Goal: Task Accomplishment & Management: Complete application form

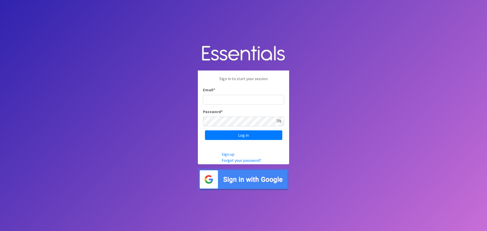
click at [214, 97] on input "Email *" at bounding box center [243, 100] width 81 height 10
type input "[EMAIL_ADDRESS][DOMAIN_NAME]"
click at [205, 130] on input "Log in" at bounding box center [243, 135] width 77 height 10
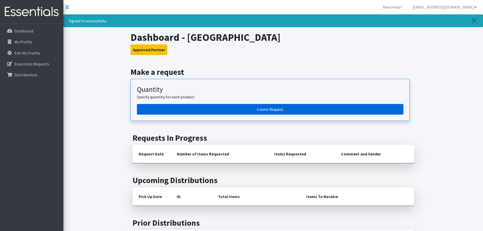
click at [258, 109] on link "Create Request" at bounding box center [270, 109] width 267 height 11
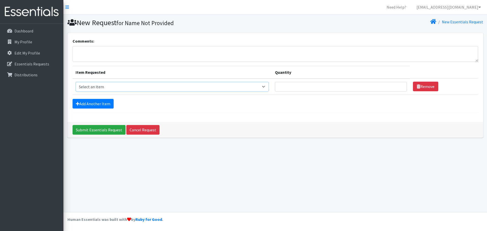
click at [177, 89] on select "Select an item Box - 2T-3T Pull-ups [200 Pull-ups/8 Packs] Box - 3T-4T Pull-ups…" at bounding box center [173, 87] width 194 height 10
select select "14401"
click at [76, 82] on select "Select an item Box - 2T-3T Pull-ups [200 Pull-ups/8 Packs] Box - 3T-4T Pull-ups…" at bounding box center [173, 87] width 194 height 10
click at [300, 88] on input "Quantity" at bounding box center [341, 87] width 132 height 10
type input "6"
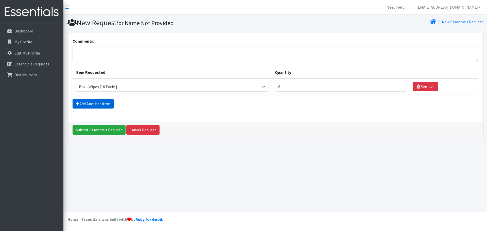
click at [101, 105] on link "Add Another Item" at bounding box center [93, 104] width 41 height 10
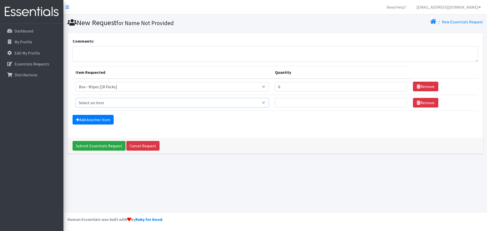
click at [209, 103] on select "Select an item Box - 2T-3T Pull-ups [200 Pull-ups/8 Packs] Box - 3T-4T Pull-ups…" at bounding box center [173, 103] width 194 height 10
select select "14389"
click at [76, 98] on select "Select an item Box - 2T-3T Pull-ups [200 Pull-ups/8 Packs] Box - 3T-4T Pull-ups…" at bounding box center [173, 103] width 194 height 10
type input "1"
click at [400, 101] on input "1" at bounding box center [341, 103] width 132 height 10
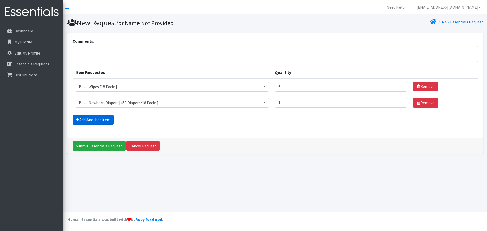
click at [89, 120] on link "Add Another Item" at bounding box center [93, 120] width 41 height 10
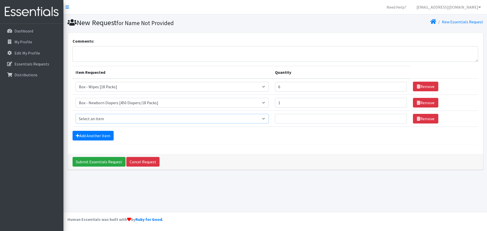
click at [89, 120] on select "Select an item Box - 2T-3T Pull-ups [200 Pull-ups/8 Packs] Box - 3T-4T Pull-ups…" at bounding box center [173, 119] width 194 height 10
select select "14390"
click at [76, 114] on select "Select an item Box - 2T-3T Pull-ups [200 Pull-ups/8 Packs] Box - 3T-4T Pull-ups…" at bounding box center [173, 119] width 194 height 10
click at [292, 120] on input "Quantity" at bounding box center [341, 119] width 132 height 10
type input "3"
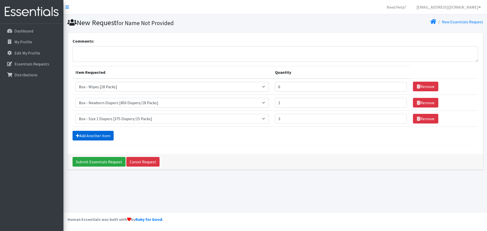
click at [86, 135] on link "Add Another Item" at bounding box center [93, 136] width 41 height 10
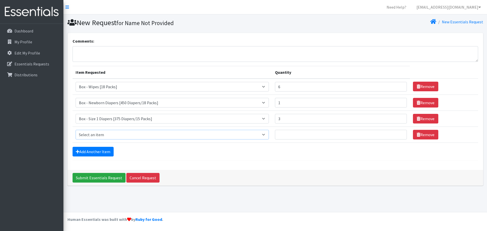
click at [86, 135] on select "Select an item Box - 2T-3T Pull-ups [200 Pull-ups/8 Packs] Box - 3T-4T Pull-ups…" at bounding box center [173, 135] width 194 height 10
select select "14392"
click at [76, 130] on select "Select an item Box - 2T-3T Pull-ups [200 Pull-ups/8 Packs] Box - 3T-4T Pull-ups…" at bounding box center [173, 135] width 194 height 10
click at [288, 136] on input "Quantity" at bounding box center [341, 135] width 132 height 10
type input "3"
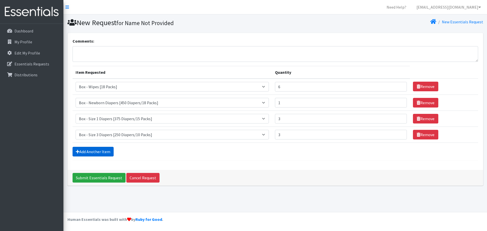
click at [96, 150] on link "Add Another Item" at bounding box center [93, 152] width 41 height 10
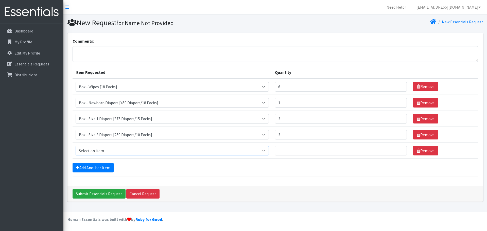
click at [96, 150] on select "Select an item Box - 2T-3T Pull-ups [200 Pull-ups/8 Packs] Box - 3T-4T Pull-ups…" at bounding box center [173, 151] width 194 height 10
select select "14393"
click at [76, 146] on select "Select an item Box - 2T-3T Pull-ups [200 Pull-ups/8 Packs] Box - 3T-4T Pull-ups…" at bounding box center [173, 151] width 194 height 10
click at [282, 149] on input "Quantity" at bounding box center [341, 151] width 132 height 10
type input "3"
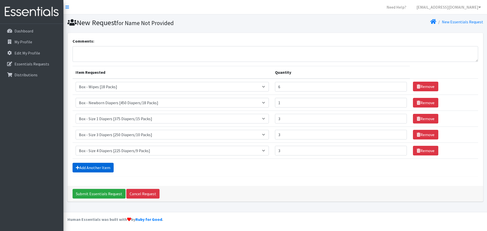
click at [89, 168] on link "Add Another Item" at bounding box center [93, 168] width 41 height 10
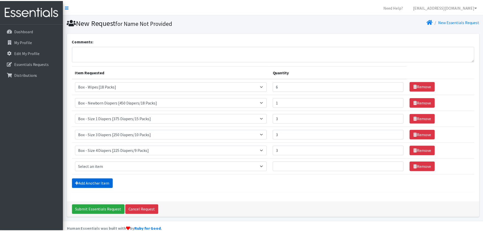
scroll to position [10, 0]
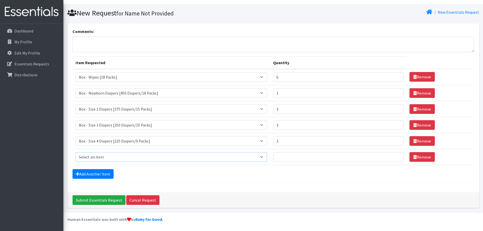
click at [91, 157] on select "Select an item Box - 2T-3T Pull-ups [200 Pull-ups/8 Packs] Box - 3T-4T Pull-ups…" at bounding box center [172, 157] width 192 height 10
select select "14395"
click at [76, 152] on select "Select an item Box - 2T-3T Pull-ups [200 Pull-ups/8 Packs] Box - 3T-4T Pull-ups…" at bounding box center [172, 157] width 192 height 10
click at [294, 159] on input "Quantity" at bounding box center [338, 157] width 131 height 10
type input "3"
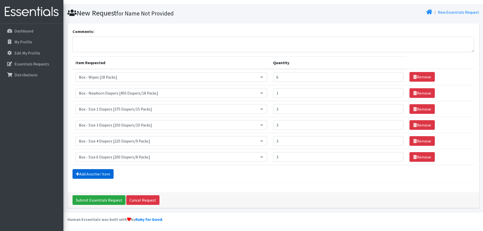
click at [90, 175] on link "Add Another Item" at bounding box center [93, 174] width 41 height 10
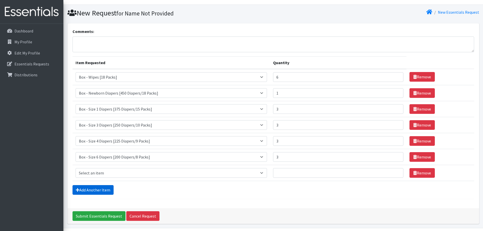
scroll to position [26, 0]
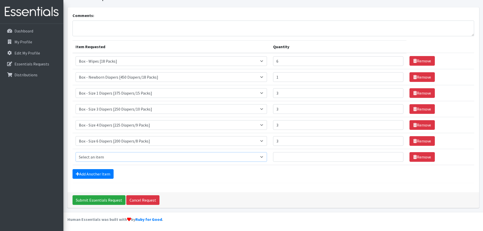
click at [94, 157] on select "Select an item Box - 2T-3T Pull-ups [200 Pull-ups/8 Packs] Box - 3T-4T Pull-ups…" at bounding box center [172, 157] width 192 height 10
select select "14391"
click at [76, 152] on select "Select an item Box - 2T-3T Pull-ups [200 Pull-ups/8 Packs] Box - 3T-4T Pull-ups…" at bounding box center [172, 157] width 192 height 10
click at [293, 158] on input "Quantity" at bounding box center [338, 157] width 131 height 10
type input "3"
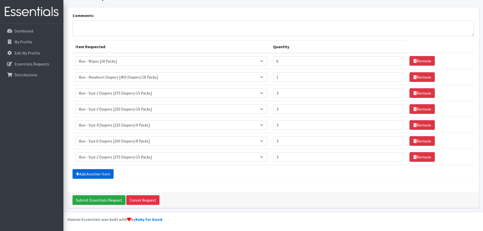
click at [93, 174] on link "Add Another Item" at bounding box center [93, 174] width 41 height 10
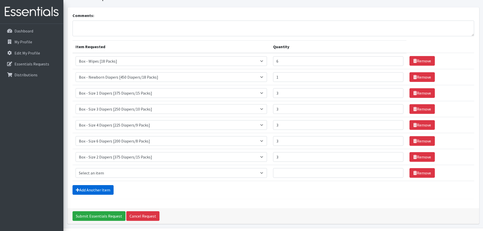
scroll to position [42, 0]
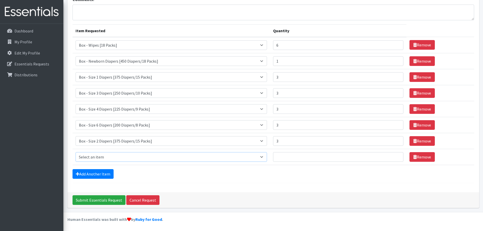
click at [103, 155] on select "Select an item Box - 2T-3T Pull-ups [200 Pull-ups/8 Packs] Box - 3T-4T Pull-ups…" at bounding box center [172, 157] width 192 height 10
select select "14397"
click at [76, 152] on select "Select an item Box - 2T-3T Pull-ups [200 Pull-ups/8 Packs] Box - 3T-4T Pull-ups…" at bounding box center [172, 157] width 192 height 10
click at [286, 159] on input "Quantity" at bounding box center [338, 157] width 131 height 10
type input "3"
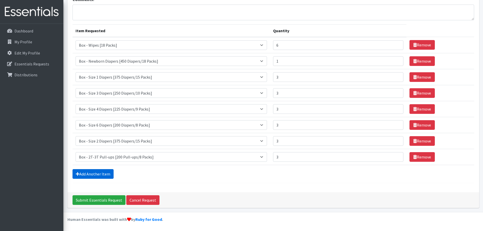
click at [105, 175] on link "Add Another Item" at bounding box center [93, 174] width 41 height 10
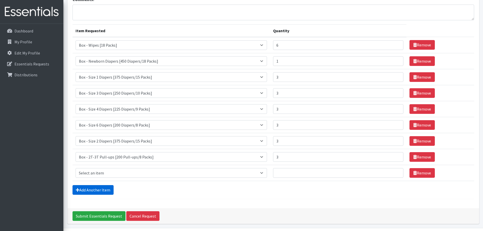
scroll to position [58, 0]
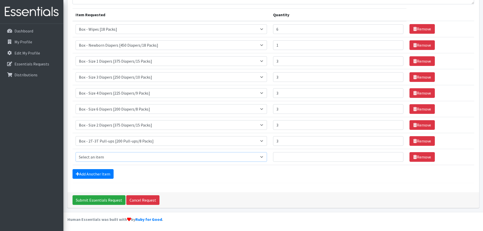
click at [103, 159] on select "Select an item Box - 2T-3T Pull-ups [200 Pull-ups/8 Packs] Box - 3T-4T Pull-ups…" at bounding box center [172, 157] width 192 height 10
select select "14399"
click at [76, 152] on select "Select an item Box - 2T-3T Pull-ups [200 Pull-ups/8 Packs] Box - 3T-4T Pull-ups…" at bounding box center [172, 157] width 192 height 10
click at [292, 157] on input "Quantity" at bounding box center [338, 157] width 131 height 10
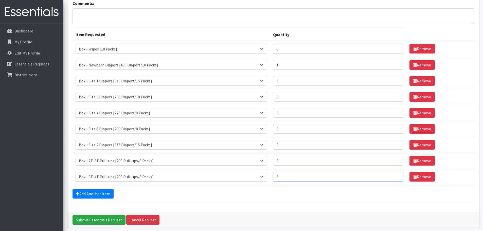
scroll to position [7, 0]
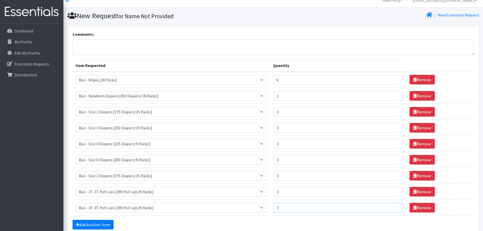
type input "3"
type input "2"
click at [396, 113] on input "2" at bounding box center [338, 112] width 131 height 10
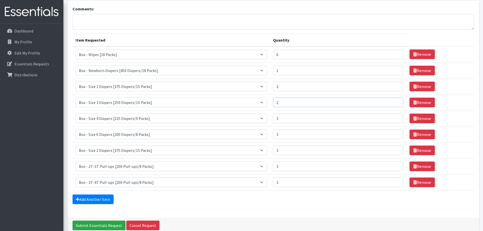
type input "2"
click at [396, 104] on input "2" at bounding box center [338, 103] width 131 height 10
click at [390, 117] on input "3" at bounding box center [338, 119] width 131 height 10
type input "2"
click at [397, 121] on input "2" at bounding box center [338, 119] width 131 height 10
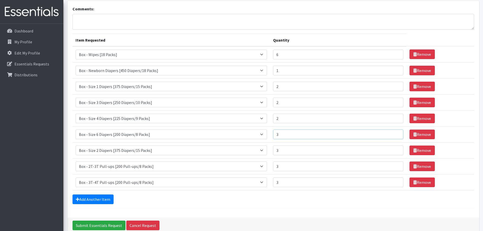
click at [359, 137] on input "3" at bounding box center [338, 135] width 131 height 10
click at [396, 137] on input "3" at bounding box center [338, 135] width 131 height 10
type input "2"
click at [396, 136] on input "2" at bounding box center [338, 135] width 131 height 10
click at [340, 151] on input "3" at bounding box center [338, 151] width 131 height 10
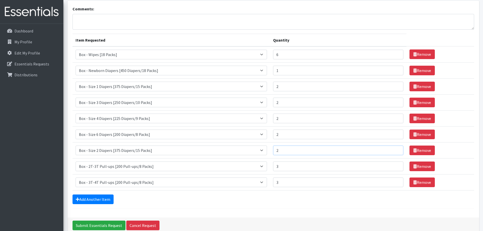
type input "2"
click at [396, 152] on input "2" at bounding box center [338, 151] width 131 height 10
click at [311, 169] on input "3" at bounding box center [338, 167] width 131 height 10
type input "2"
click at [395, 168] on input "2" at bounding box center [338, 167] width 131 height 10
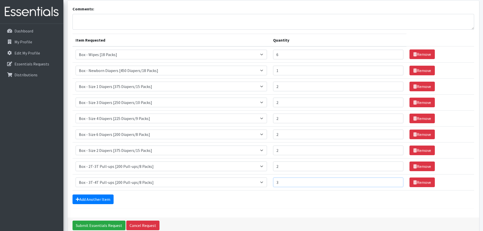
click at [316, 183] on input "3" at bounding box center [338, 183] width 131 height 10
type input "2"
click at [396, 184] on input "2" at bounding box center [338, 183] width 131 height 10
type input "3"
click at [396, 101] on input "3" at bounding box center [338, 103] width 131 height 10
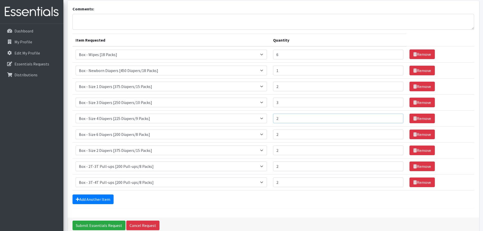
drag, startPoint x: 401, startPoint y: 118, endPoint x: 399, endPoint y: 117, distance: 2.7
click at [399, 118] on td "Quantity 2" at bounding box center [338, 118] width 137 height 16
type input "3"
click at [396, 117] on input "3" at bounding box center [338, 119] width 131 height 10
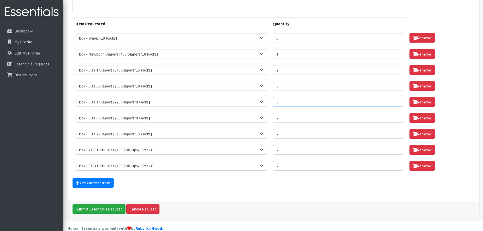
scroll to position [58, 0]
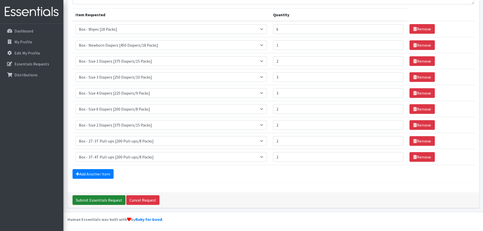
click at [95, 201] on input "Submit Essentials Request" at bounding box center [99, 200] width 53 height 10
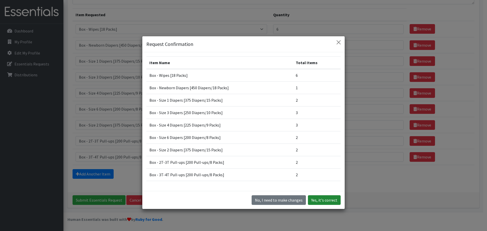
click at [320, 201] on button "Yes, it's correct" at bounding box center [324, 200] width 33 height 10
